Goal: Check status: Check status

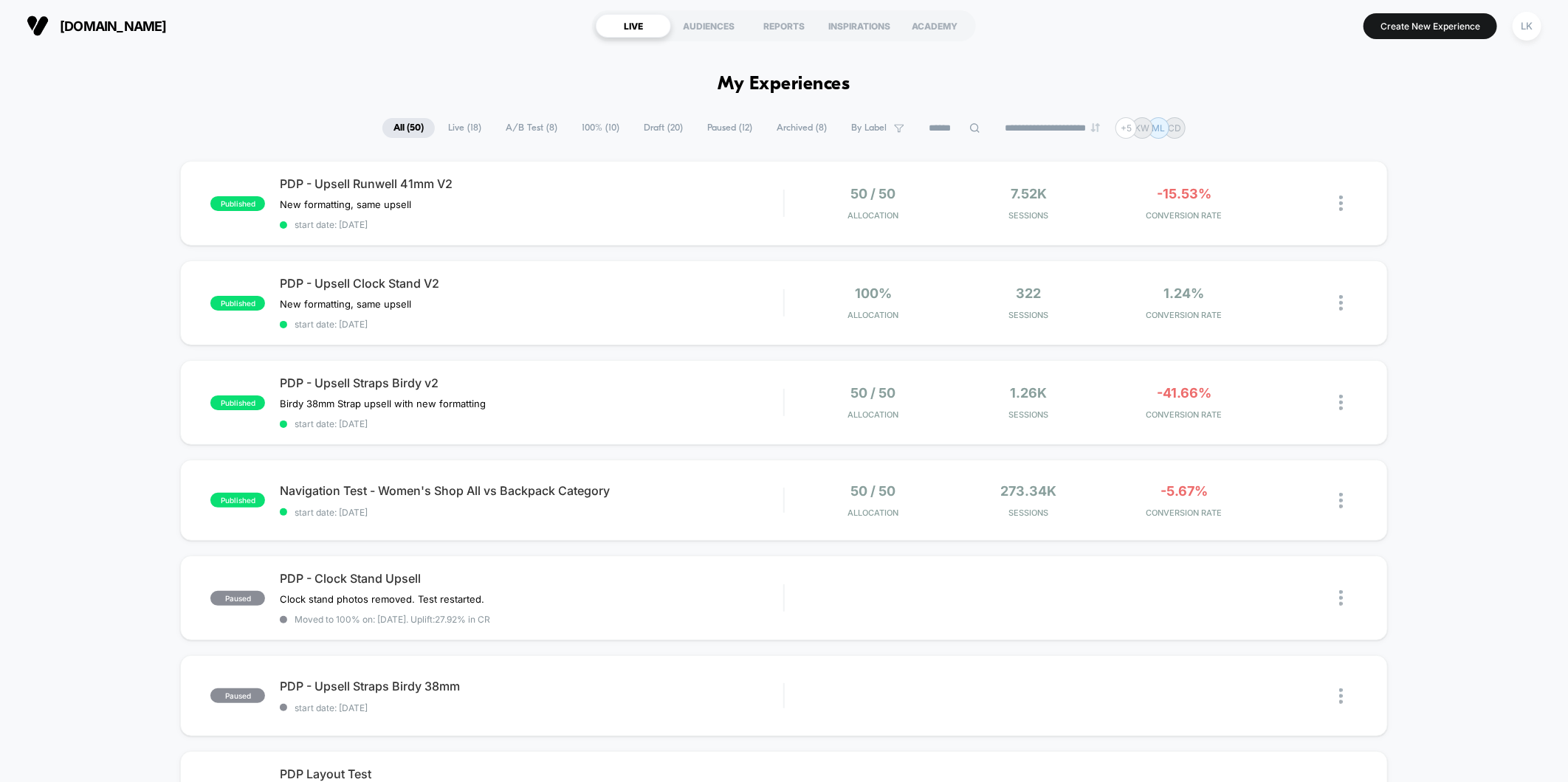
click at [439, 121] on span "Live ( 18 )" at bounding box center [465, 128] width 55 height 20
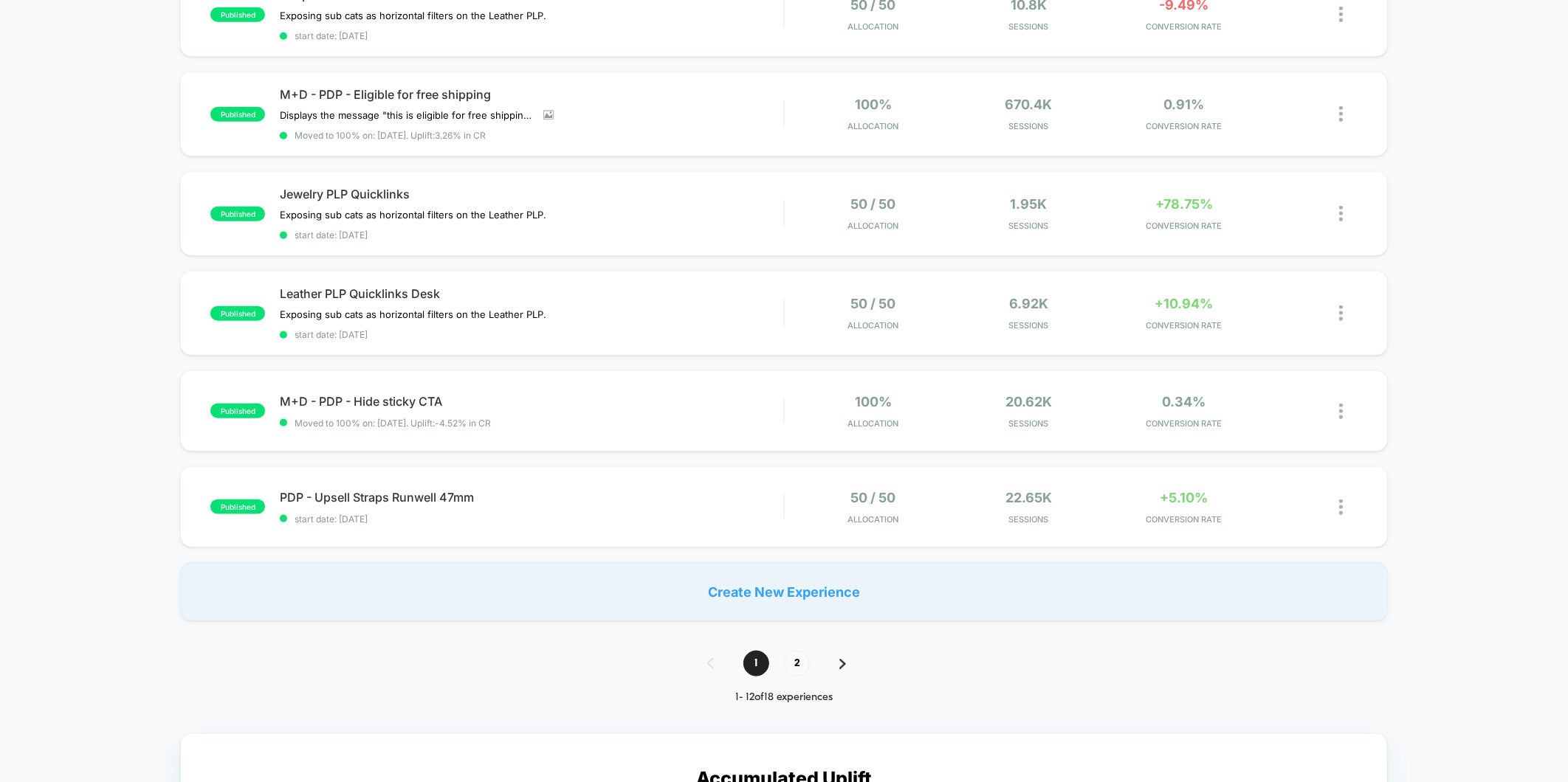
scroll to position [820, 0]
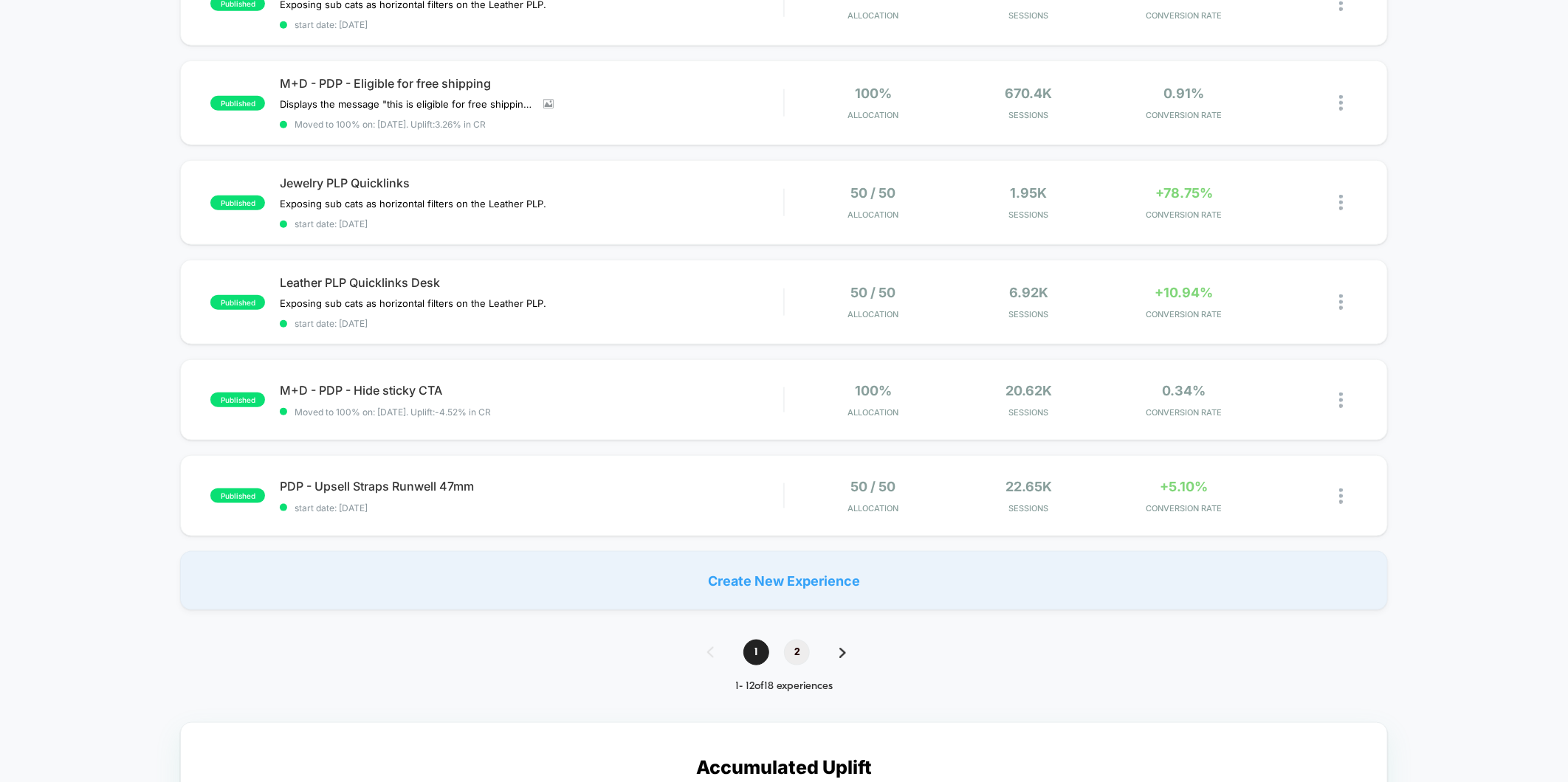
click at [791, 640] on span "2" at bounding box center [797, 653] width 26 height 26
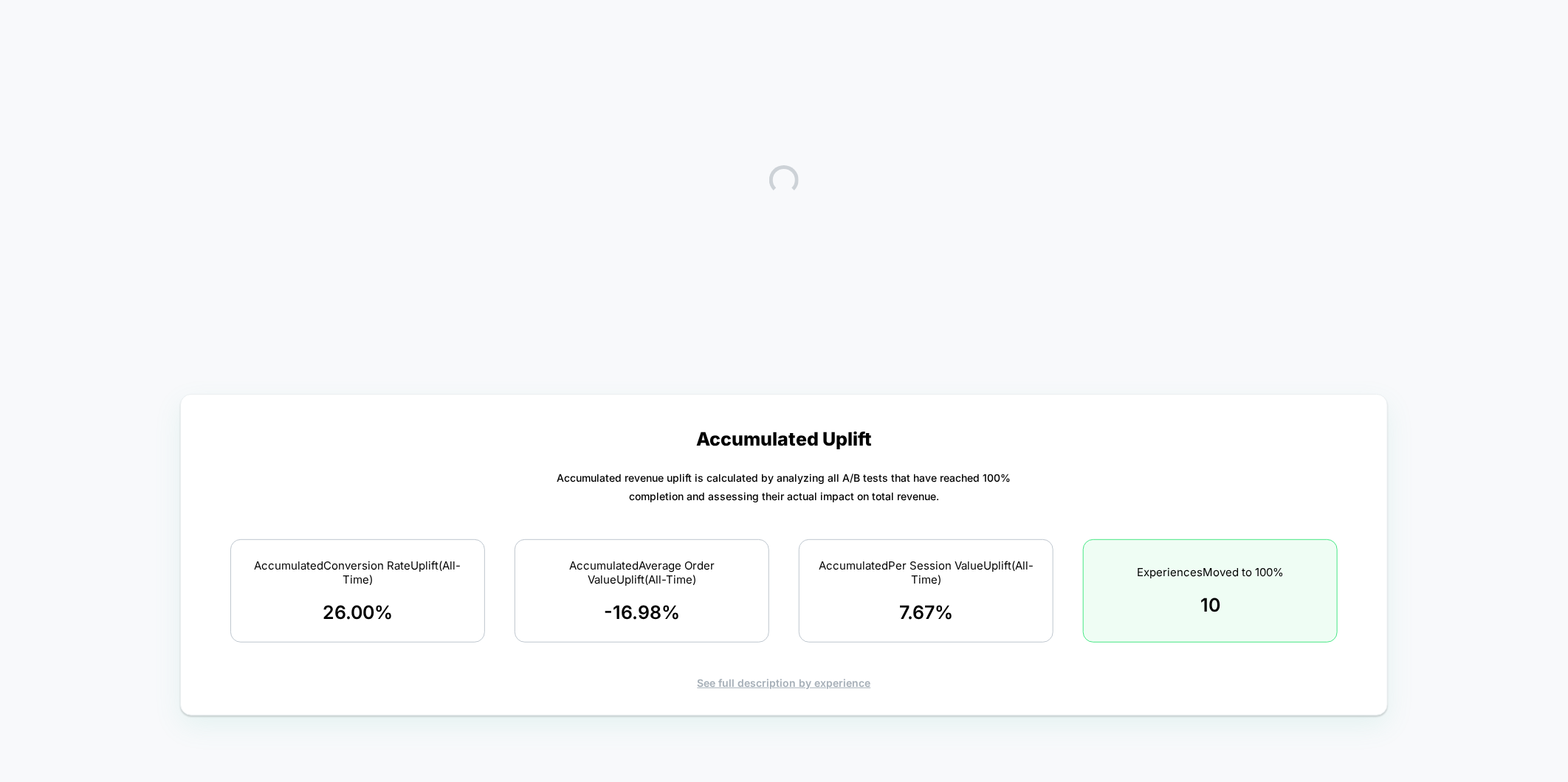
scroll to position [0, 0]
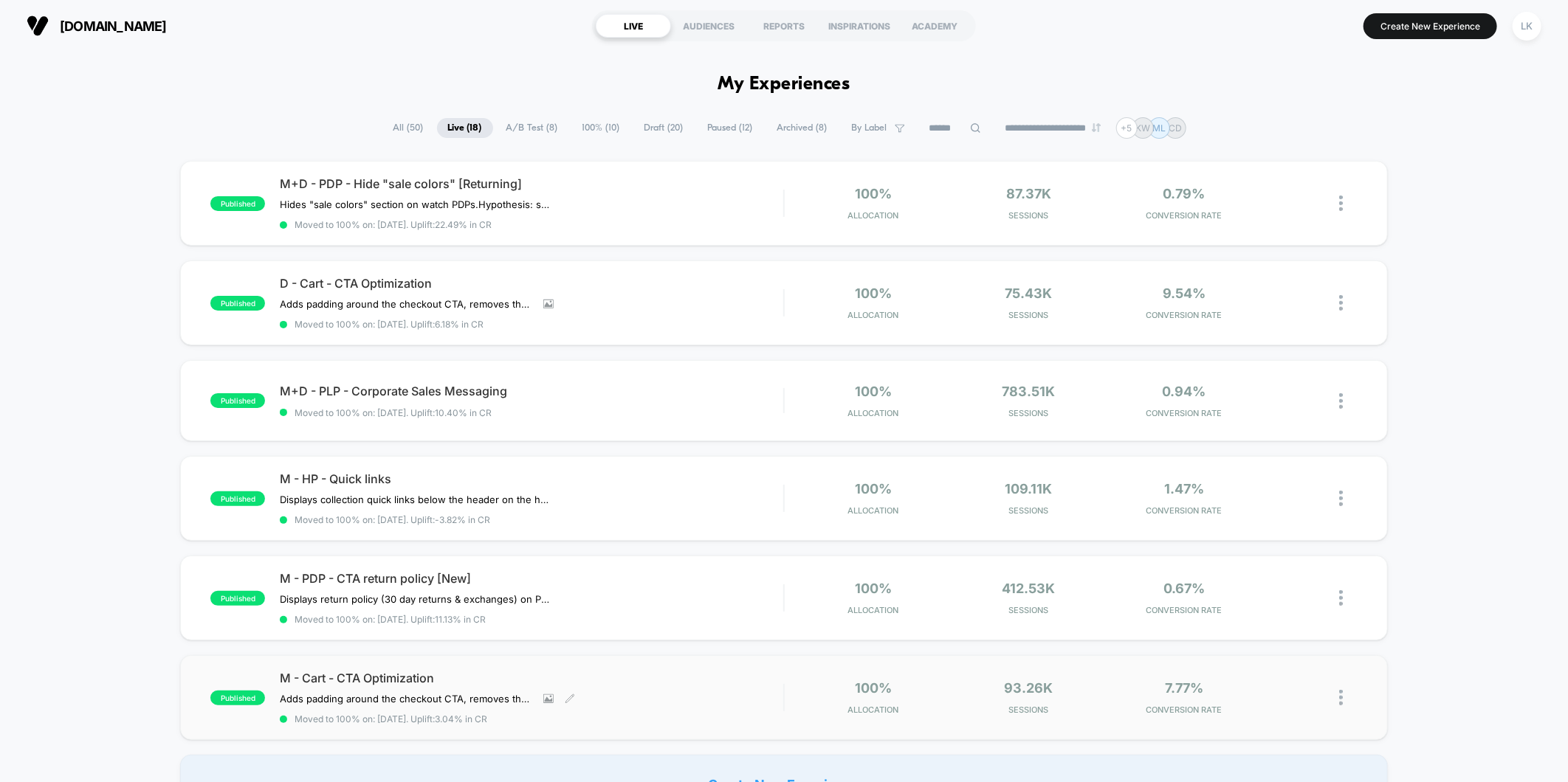
click at [707, 677] on span "M - Cart - CTA Optimization" at bounding box center [532, 677] width 503 height 15
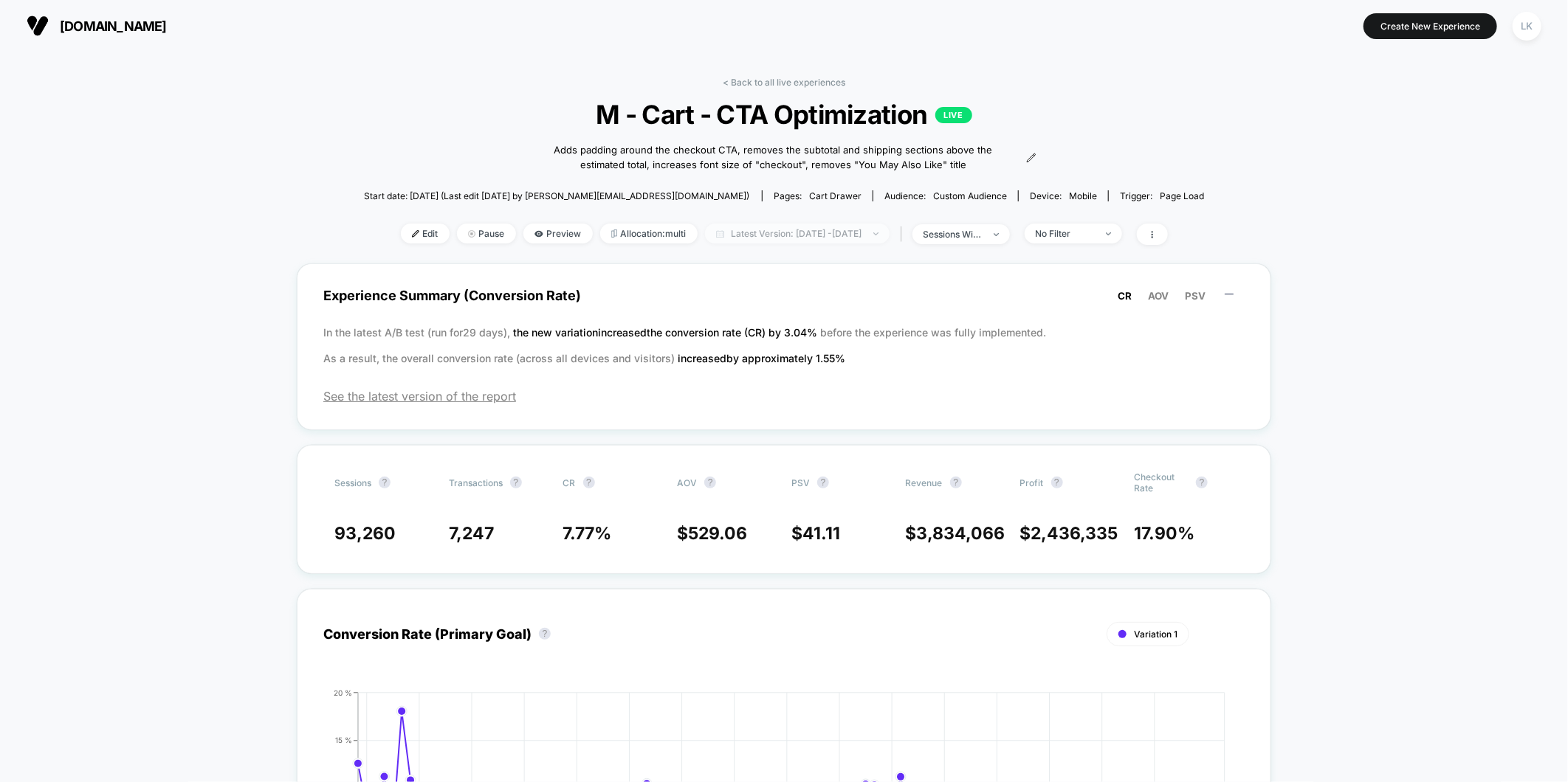
click at [873, 242] on span "Latest Version: [DATE] - [DATE]" at bounding box center [797, 234] width 185 height 20
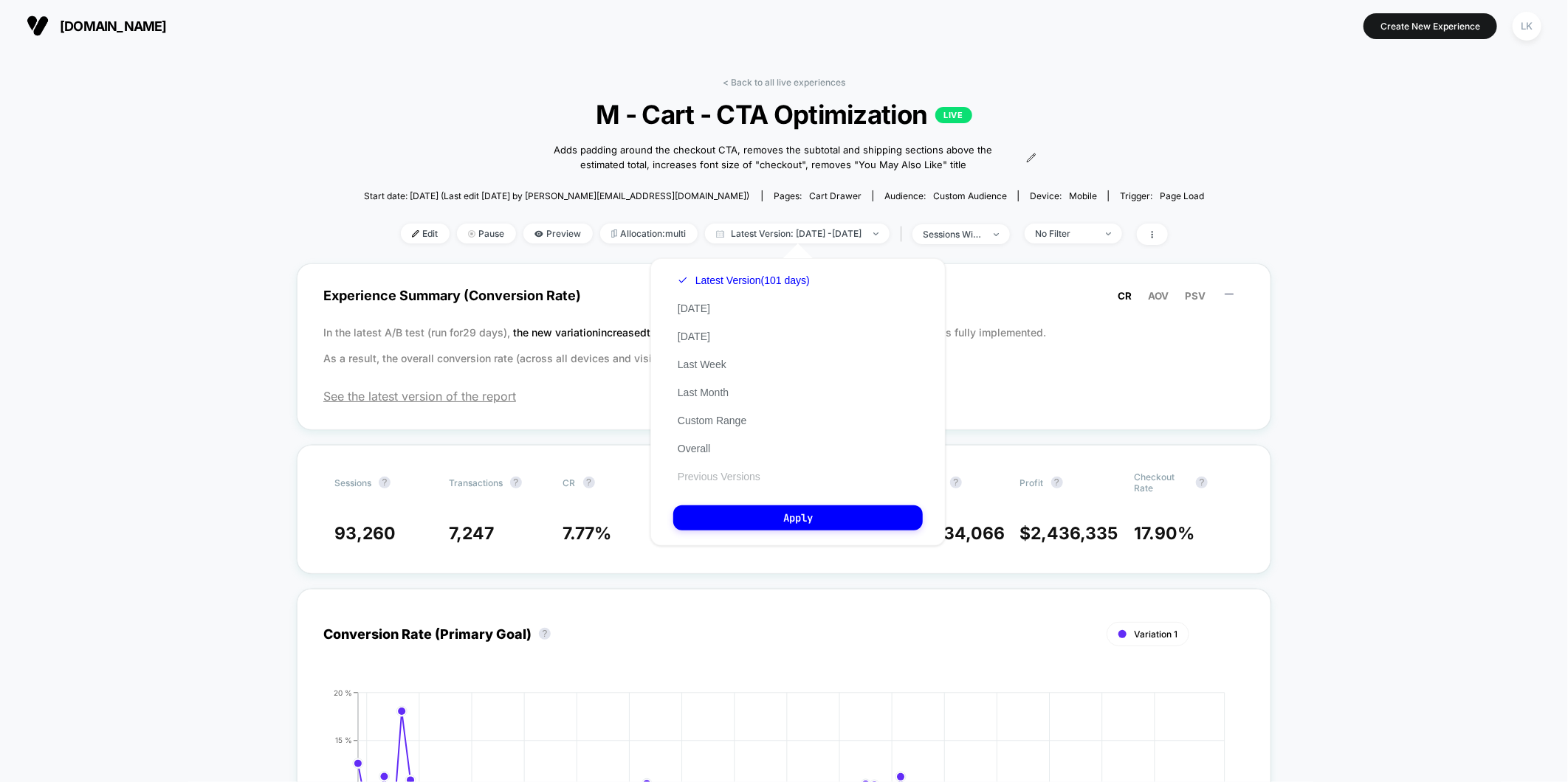
click at [748, 475] on button "Previous Versions" at bounding box center [719, 476] width 92 height 13
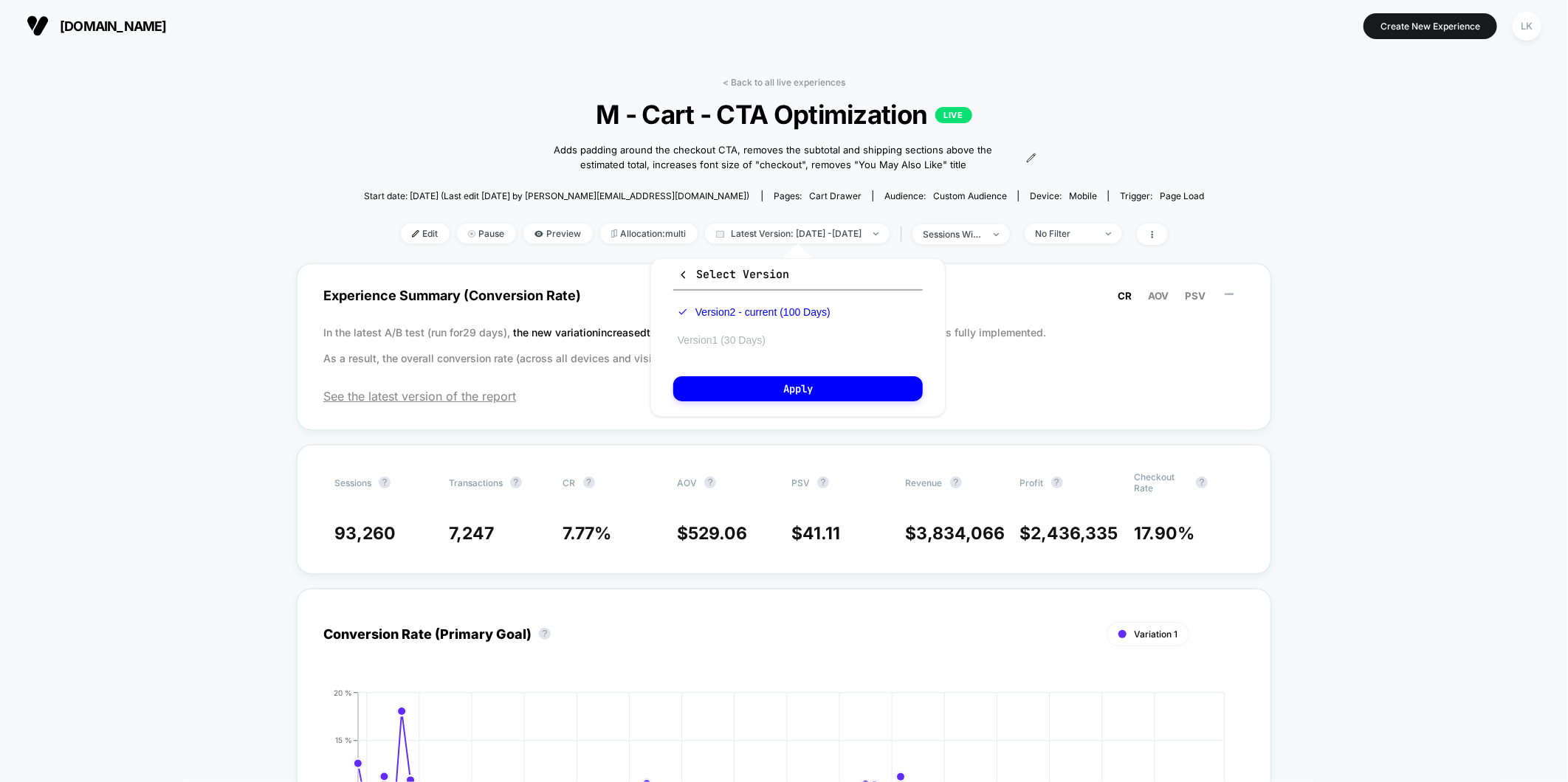
click at [750, 344] on button "Version 1 (30 Days)" at bounding box center [722, 340] width 97 height 13
click at [794, 376] on button "Apply" at bounding box center [798, 388] width 249 height 25
